Goal: Navigation & Orientation: Find specific page/section

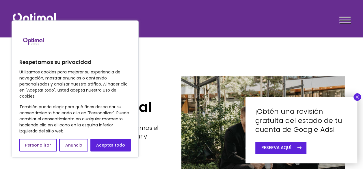
click at [40, 146] on button "Personalizar" at bounding box center [38, 145] width 38 height 13
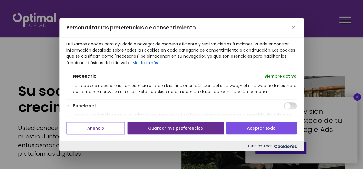
click at [248, 125] on button "Aceptar todo" at bounding box center [261, 128] width 70 height 13
checkbox input "true"
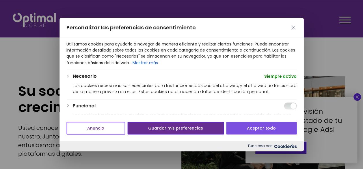
checkbox input "true"
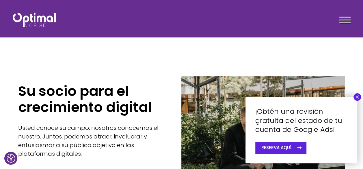
click at [359, 94] on button "×" at bounding box center [357, 98] width 8 height 8
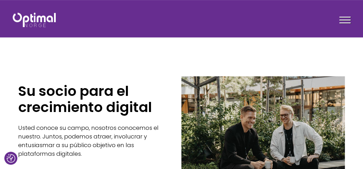
click at [344, 15] on div at bounding box center [344, 21] width 11 height 14
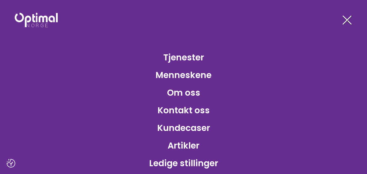
drag, startPoint x: 252, startPoint y: 34, endPoint x: 236, endPoint y: 72, distance: 41.7
click at [236, 75] on li "Menneskene" at bounding box center [183, 75] width 367 height 16
click at [345, 20] on div at bounding box center [346, 21] width 11 height 14
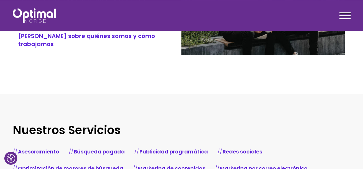
scroll to position [87, 0]
